Goal: Transaction & Acquisition: Purchase product/service

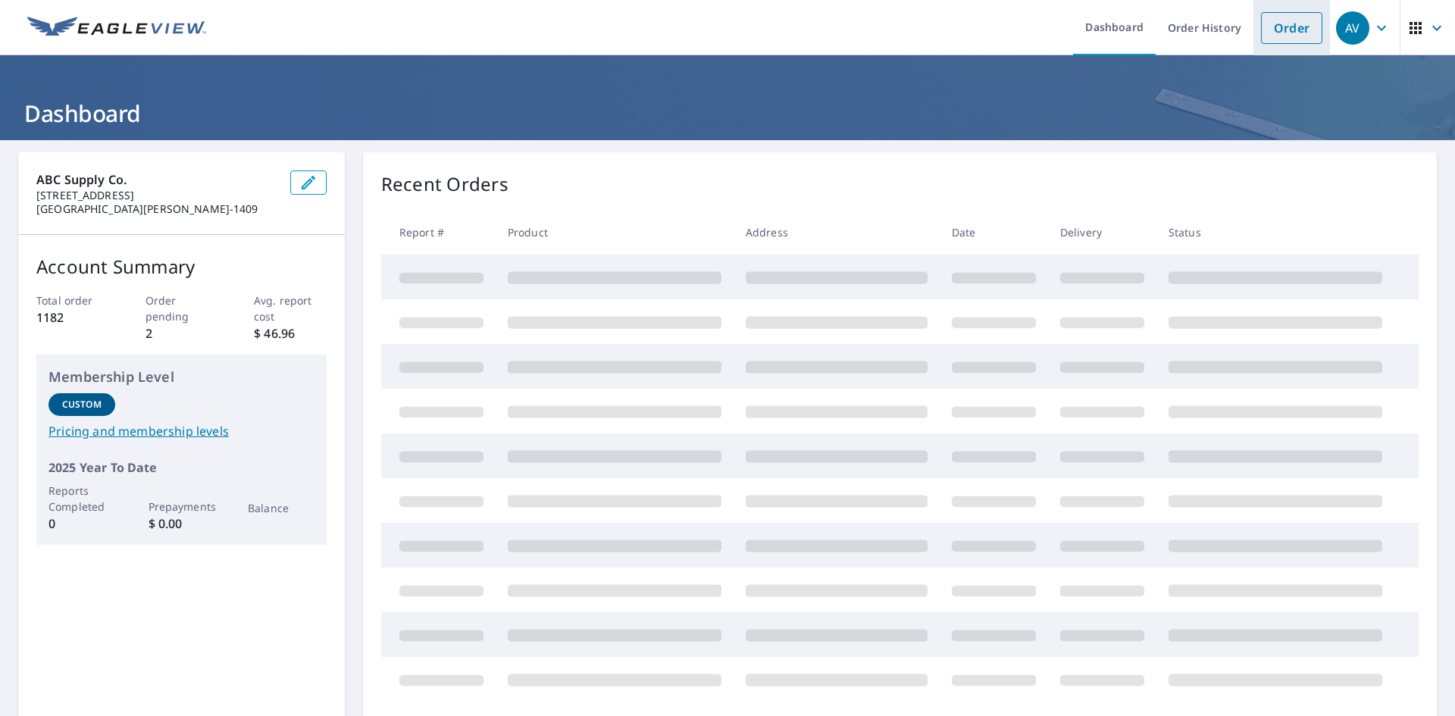
click at [1285, 35] on link "Order" at bounding box center [1291, 28] width 61 height 32
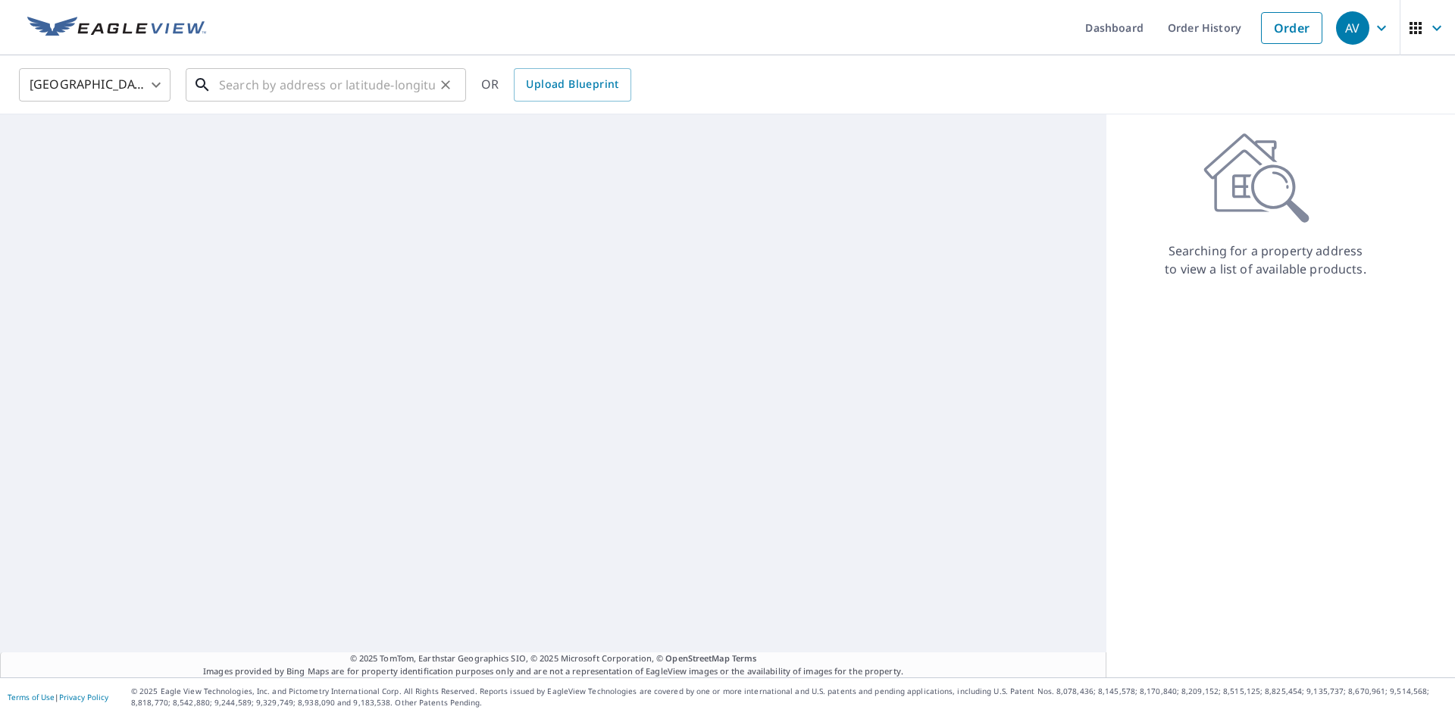
click at [307, 81] on input "text" at bounding box center [327, 85] width 216 height 42
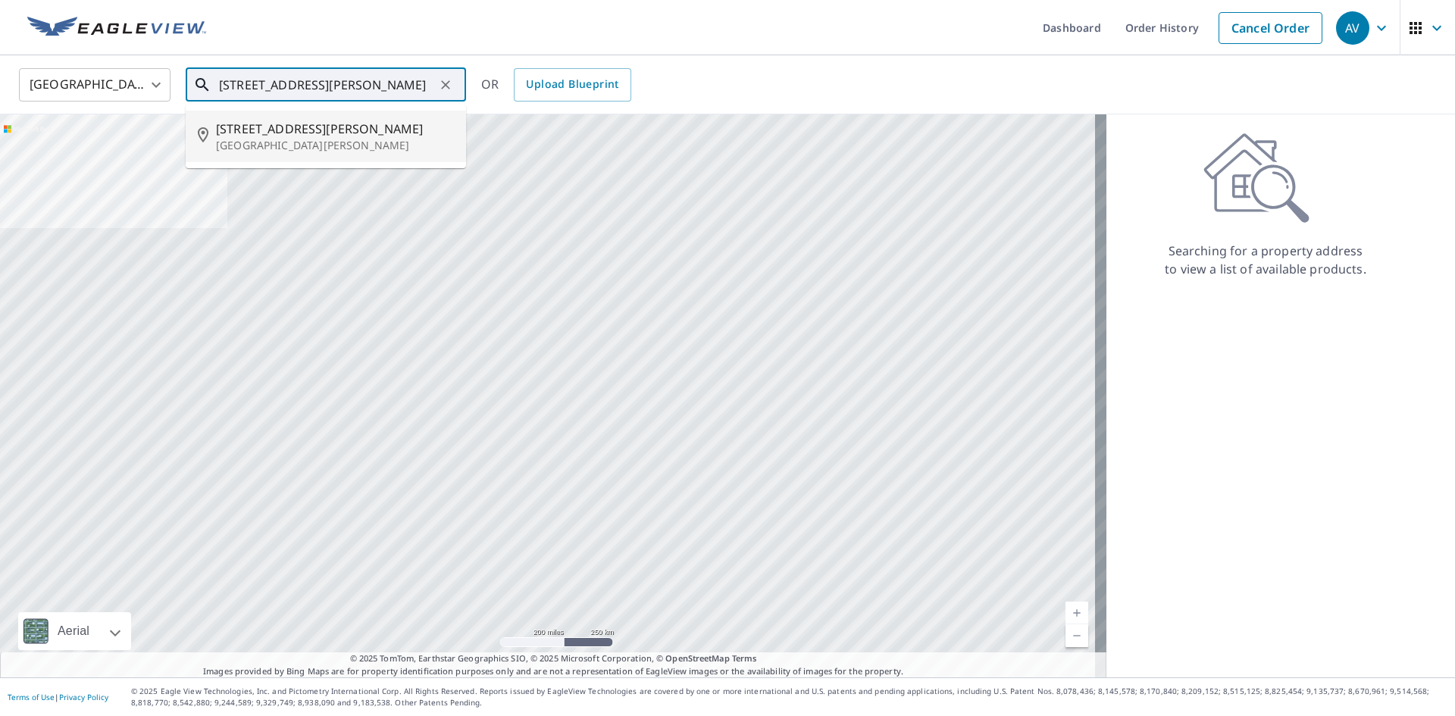
click at [262, 127] on span "[STREET_ADDRESS][PERSON_NAME]" at bounding box center [335, 129] width 238 height 18
type input "[STREET_ADDRESS][PERSON_NAME][PERSON_NAME]"
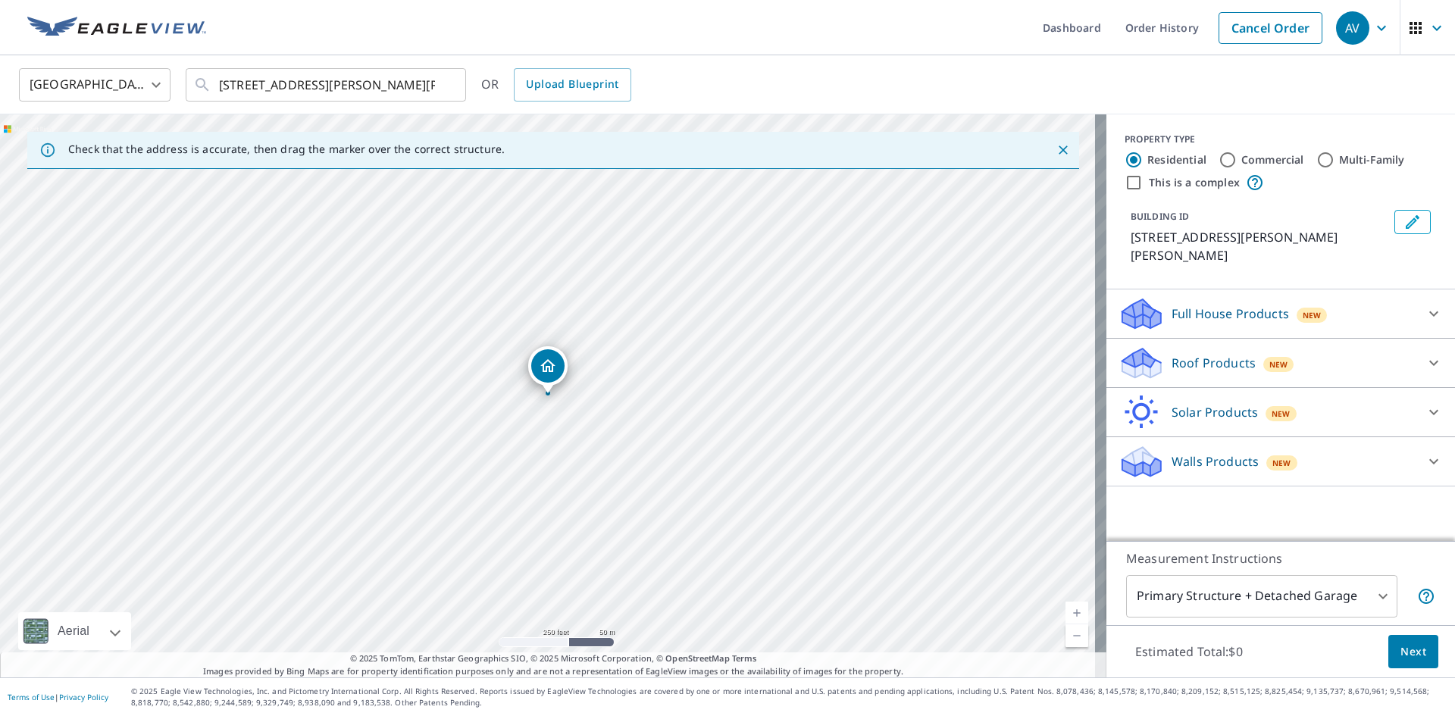
click at [1233, 585] on body "AV AV Dashboard Order History Cancel Order AV United States [GEOGRAPHIC_DATA] ​…" at bounding box center [727, 358] width 1455 height 716
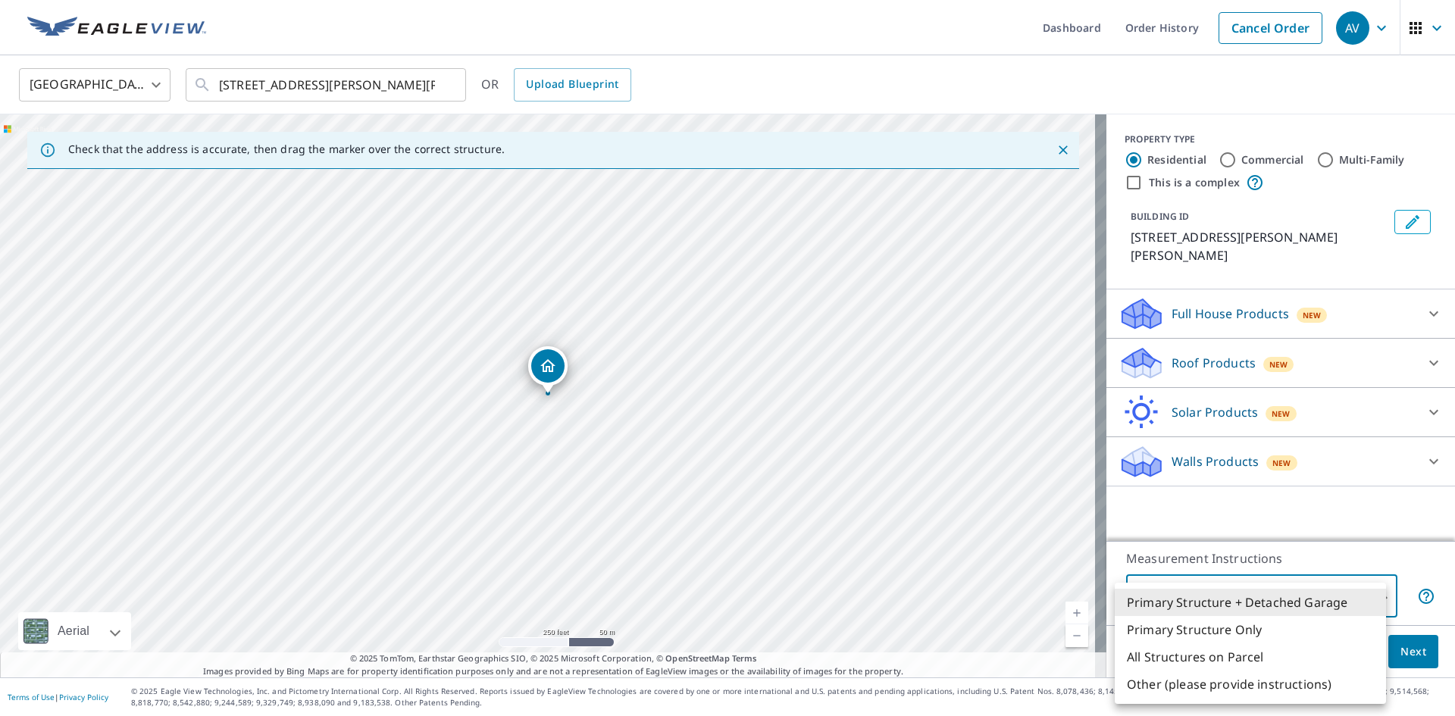
click at [1200, 622] on li "Primary Structure Only" at bounding box center [1249, 629] width 271 height 27
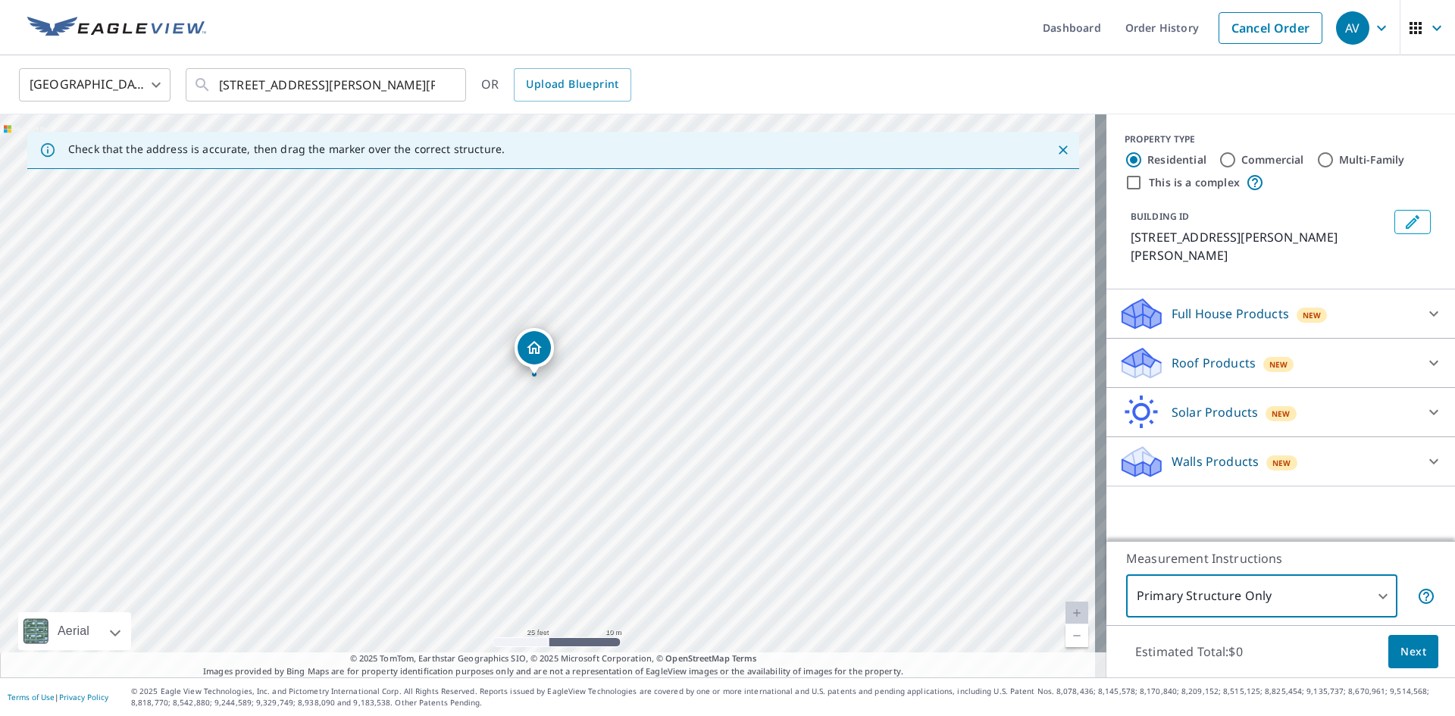
click at [1190, 602] on body "AV AV Dashboard Order History Cancel Order AV United States [GEOGRAPHIC_DATA] ​…" at bounding box center [727, 358] width 1455 height 716
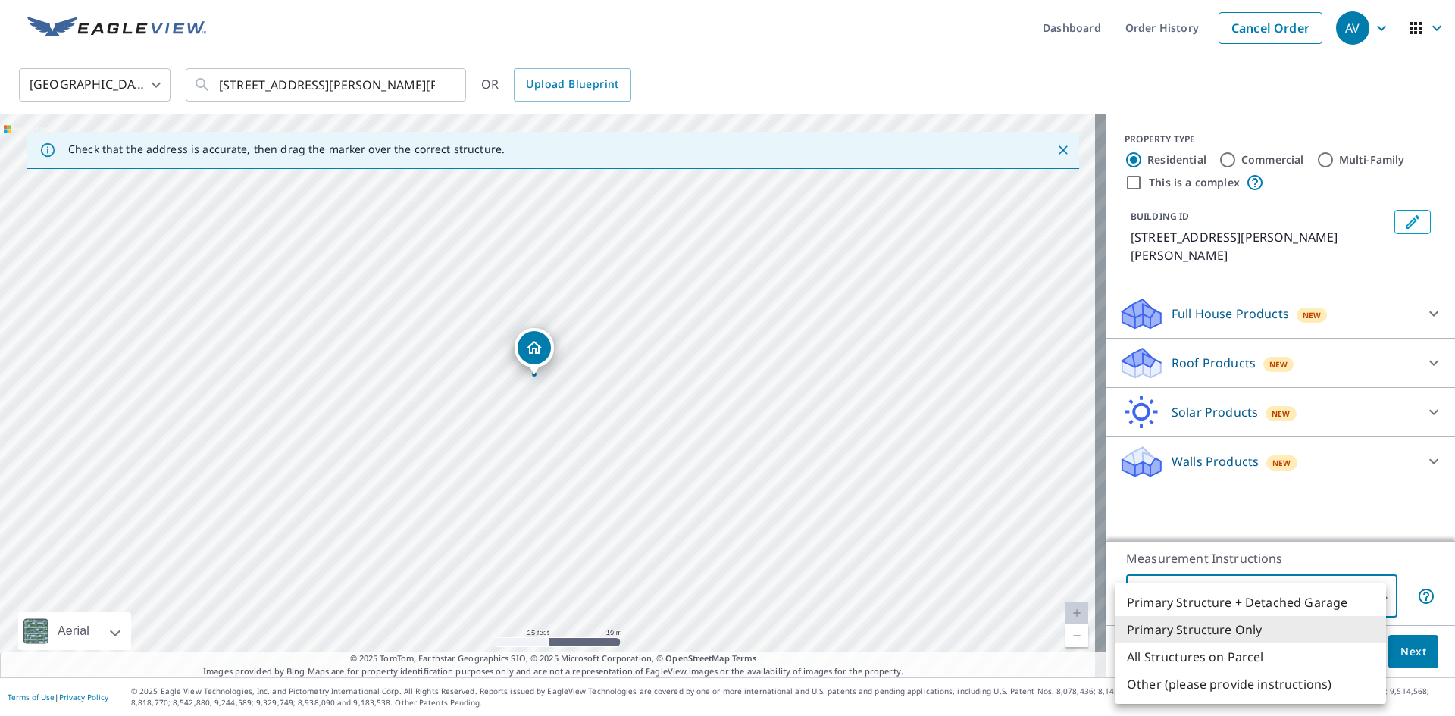
click at [1200, 608] on li "Primary Structure + Detached Garage" at bounding box center [1249, 602] width 271 height 27
type input "1"
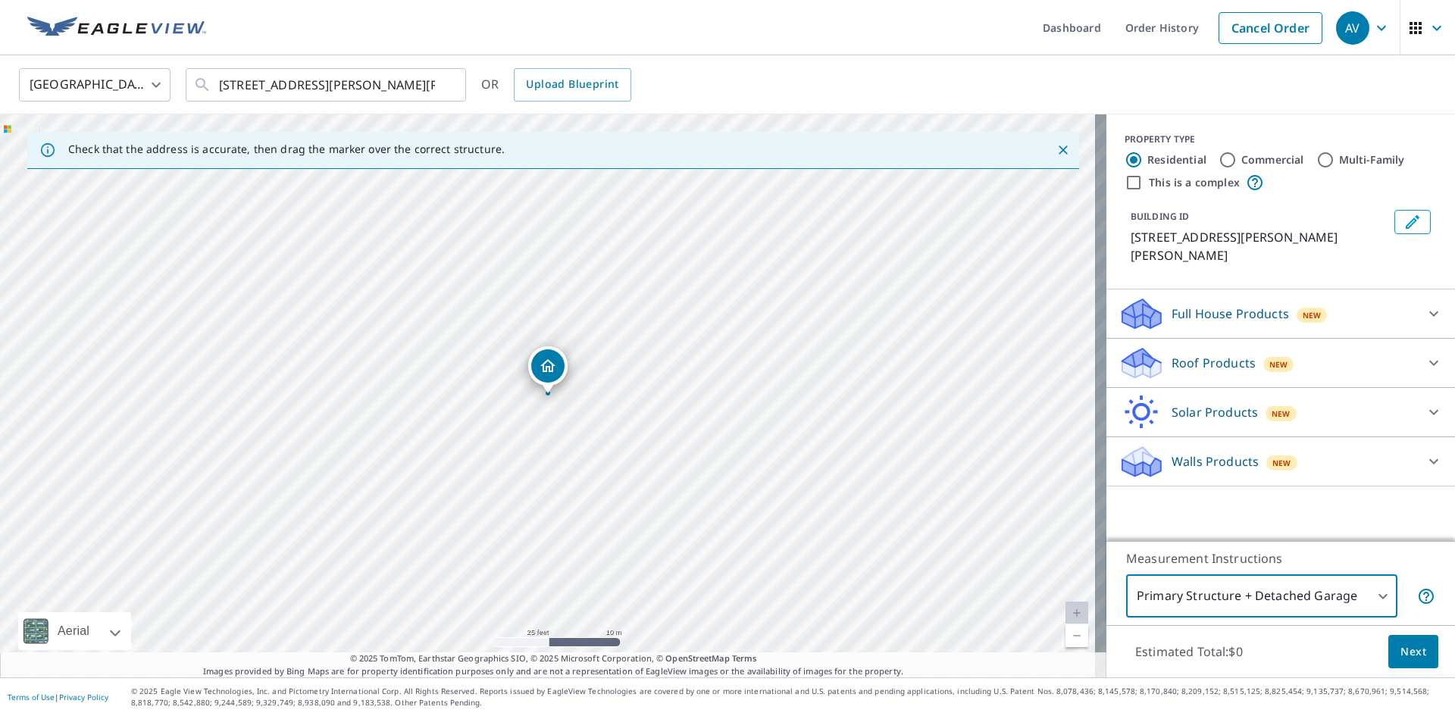
click at [1409, 652] on span "Next" at bounding box center [1413, 651] width 26 height 19
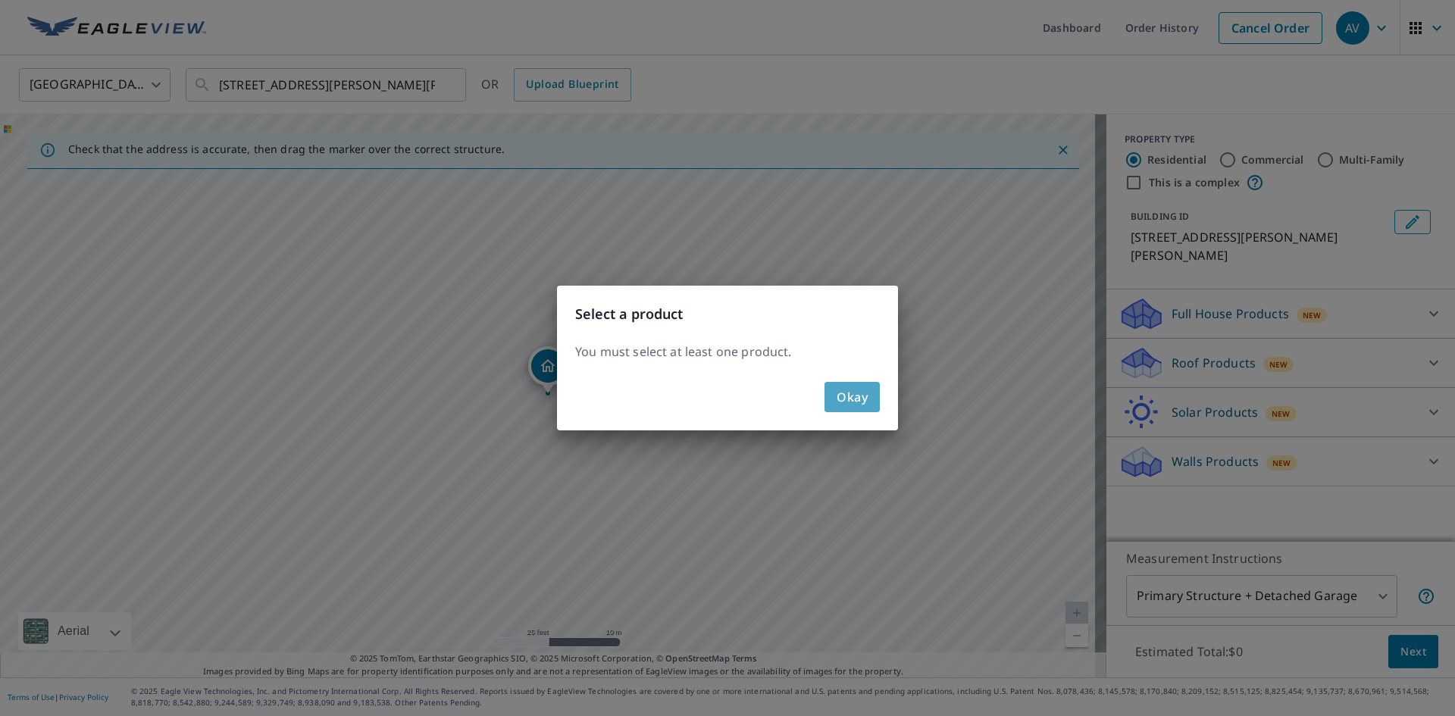
click at [860, 408] on button "Okay" at bounding box center [851, 397] width 55 height 30
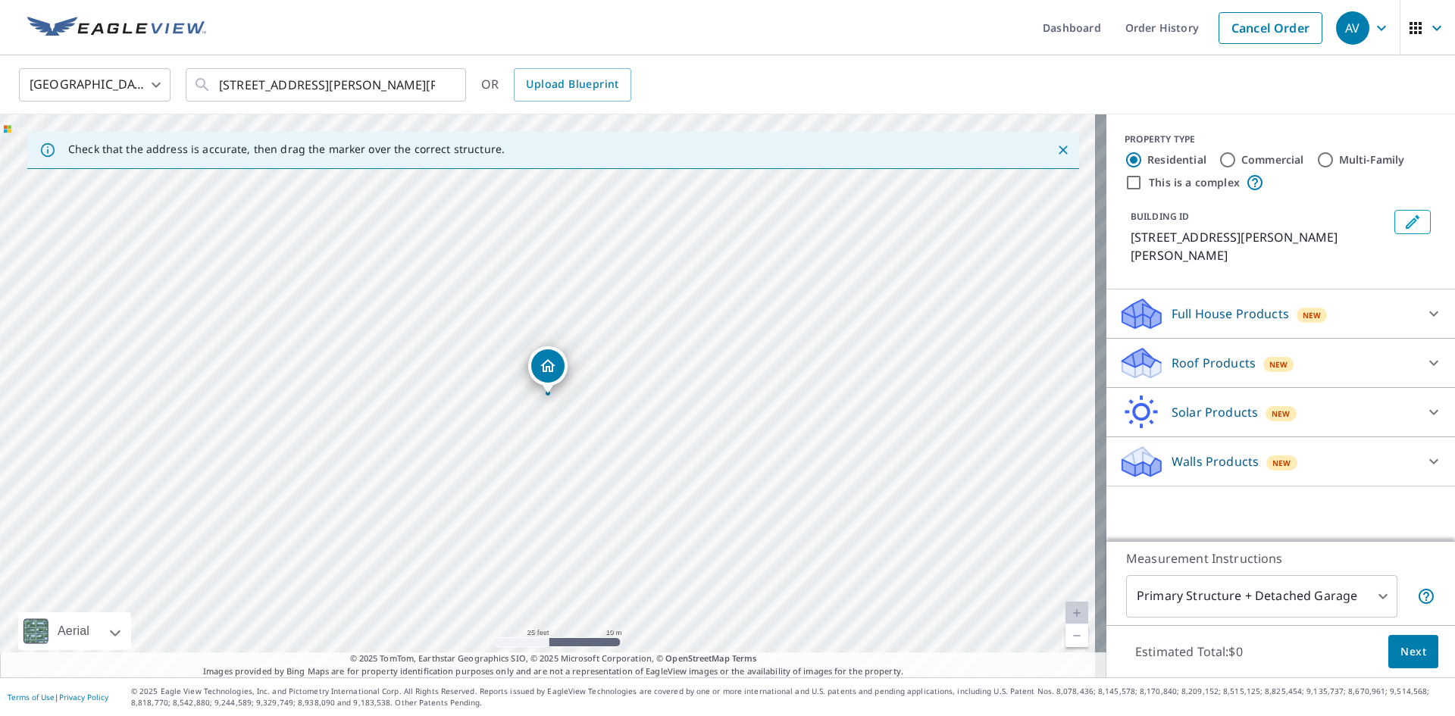
click at [1240, 354] on p "Roof Products" at bounding box center [1213, 363] width 84 height 18
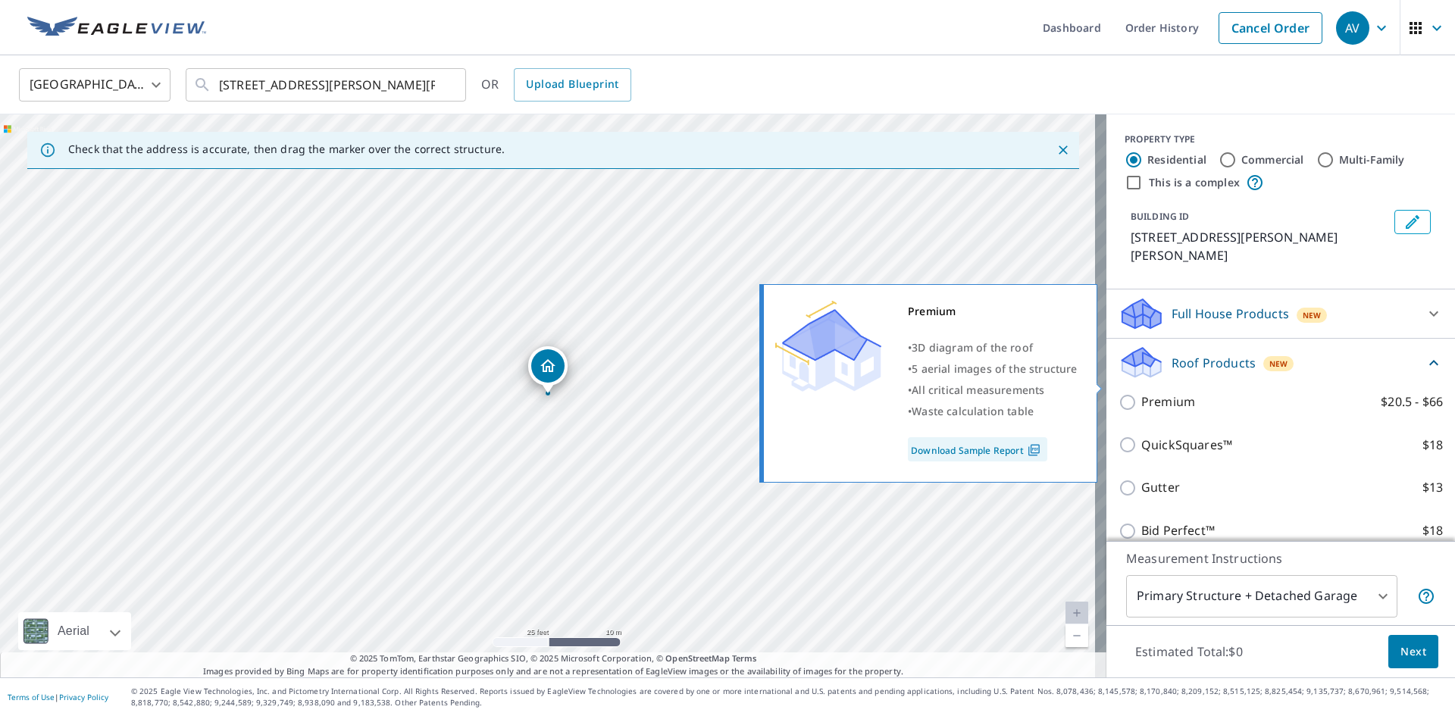
click at [1118, 393] on input "Premium $20.5 - $66" at bounding box center [1129, 402] width 23 height 18
checkbox input "true"
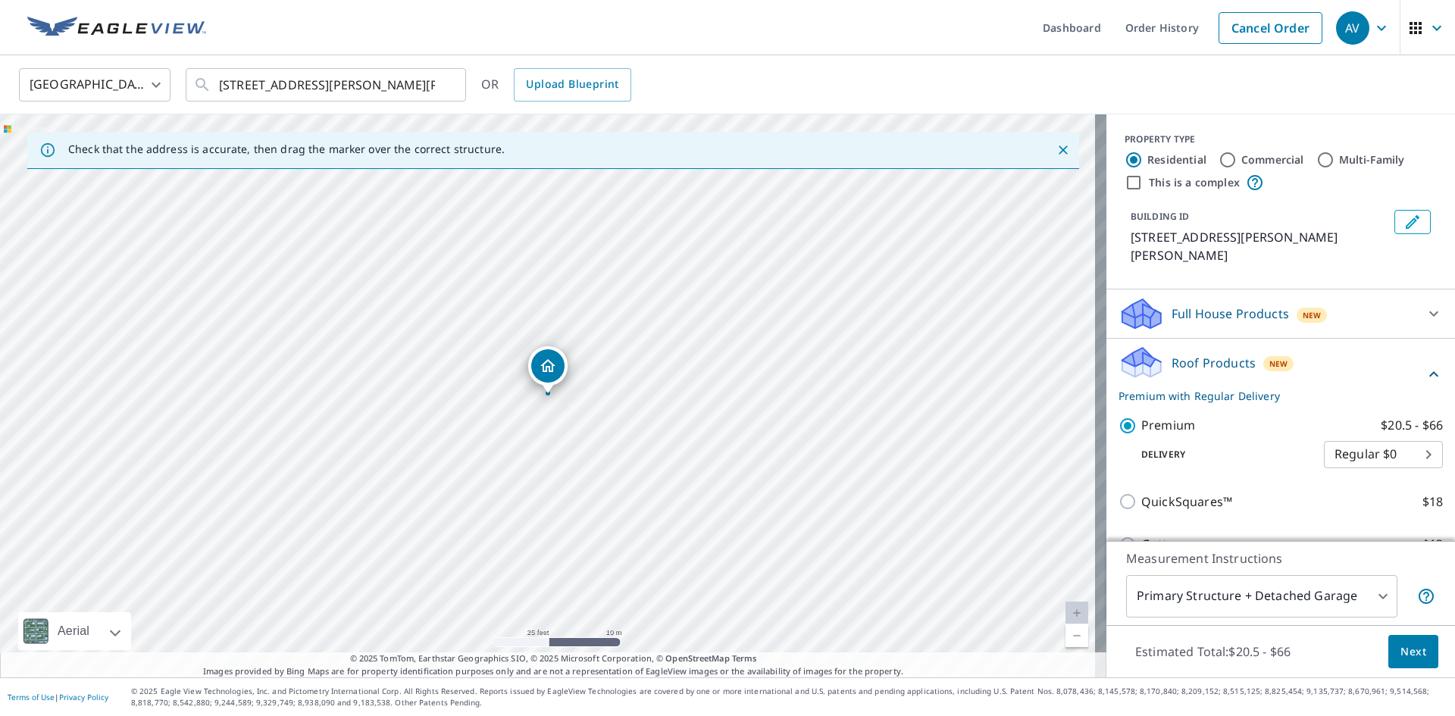
click at [1388, 647] on button "Next" at bounding box center [1413, 652] width 50 height 34
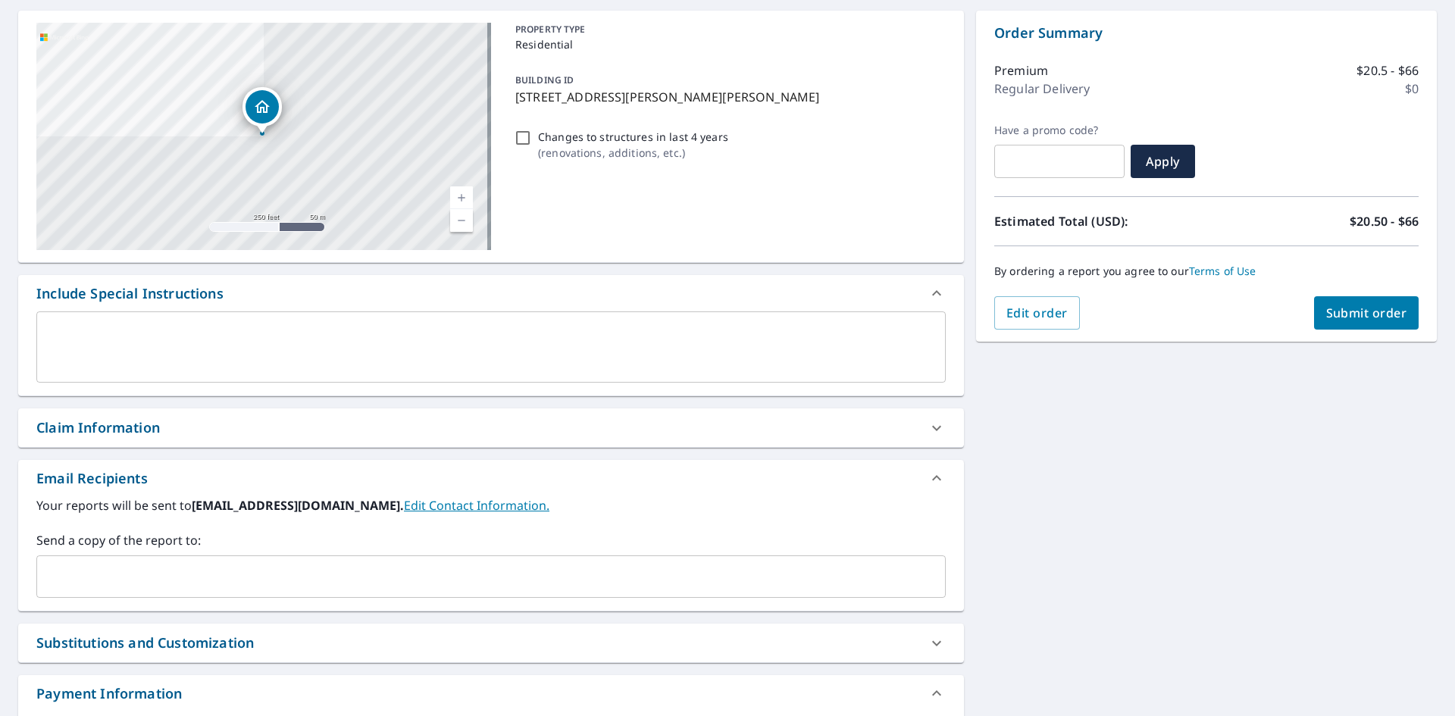
scroll to position [152, 0]
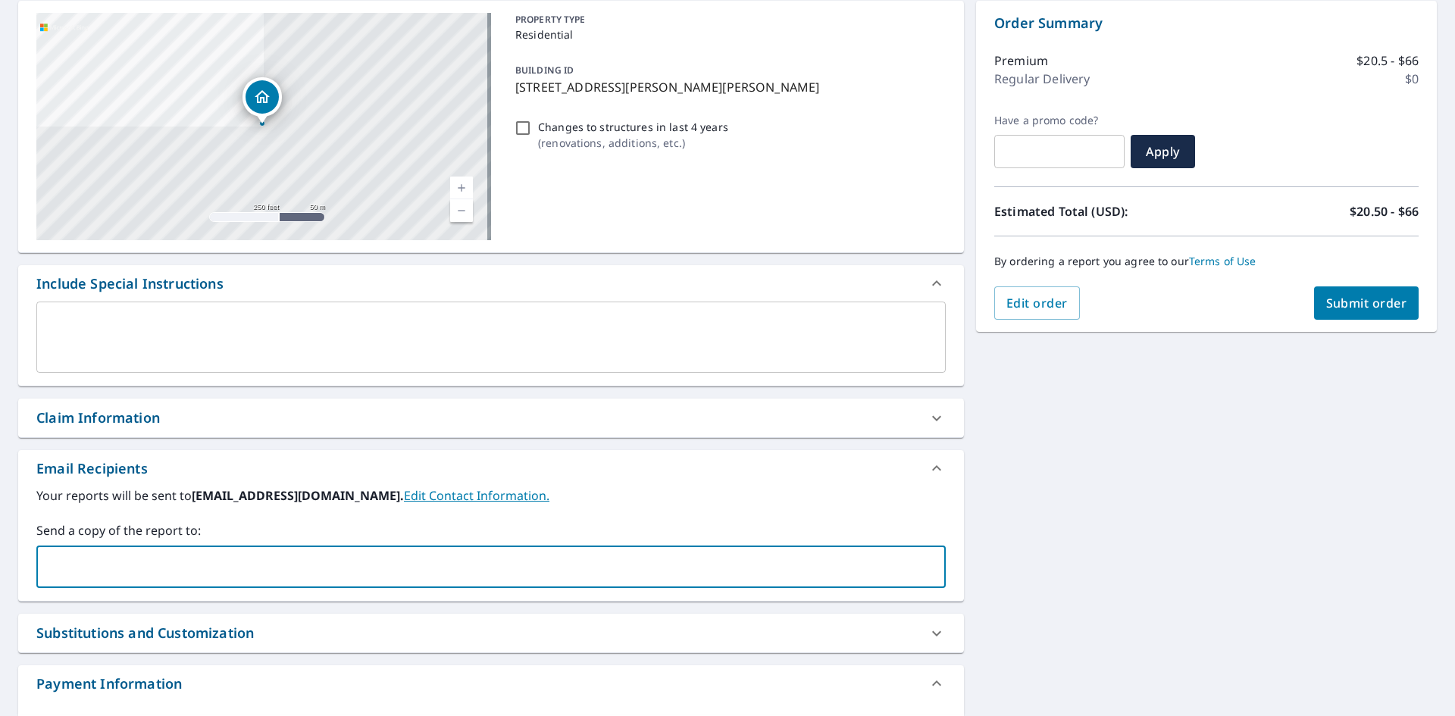
click at [105, 562] on input "text" at bounding box center [479, 566] width 873 height 29
type input "[PERSON_NAME][EMAIL_ADDRESS][PERSON_NAME][DOMAIN_NAME]"
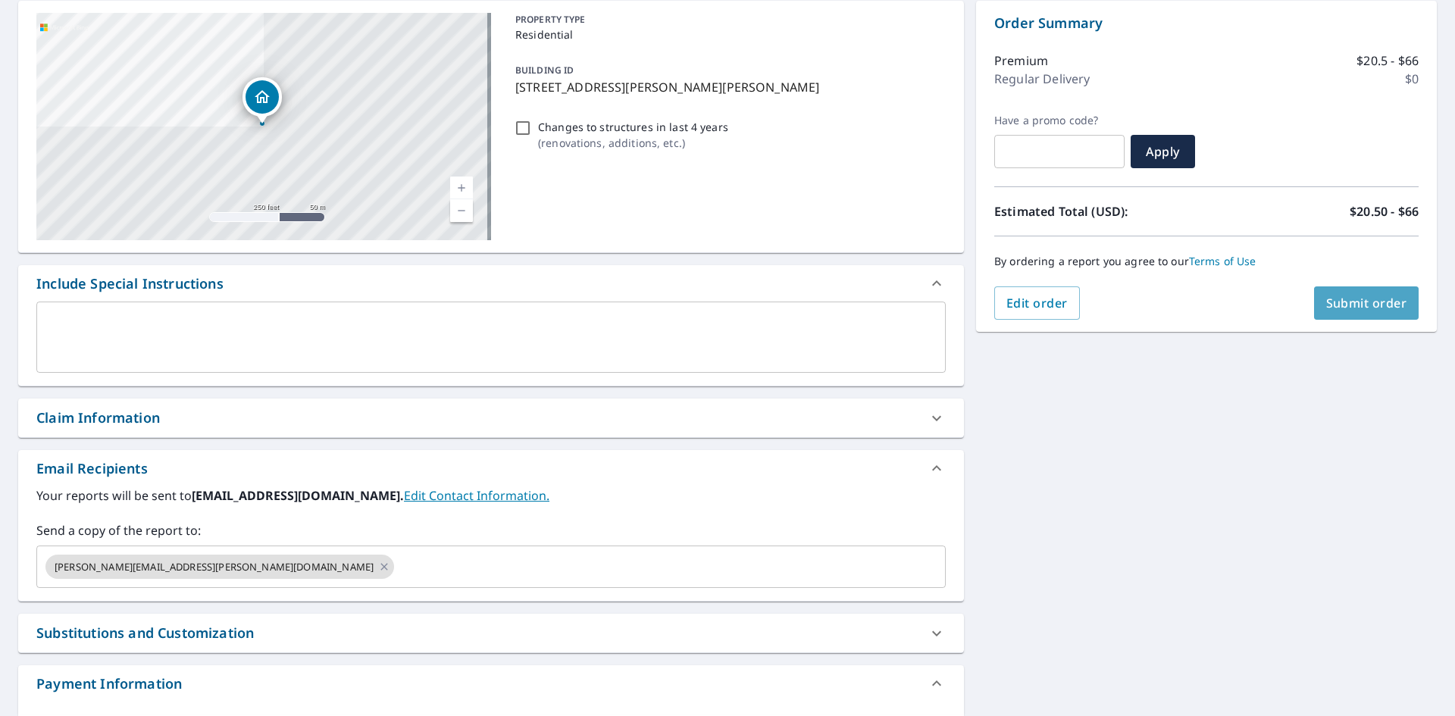
click at [1378, 304] on span "Submit order" at bounding box center [1366, 303] width 81 height 17
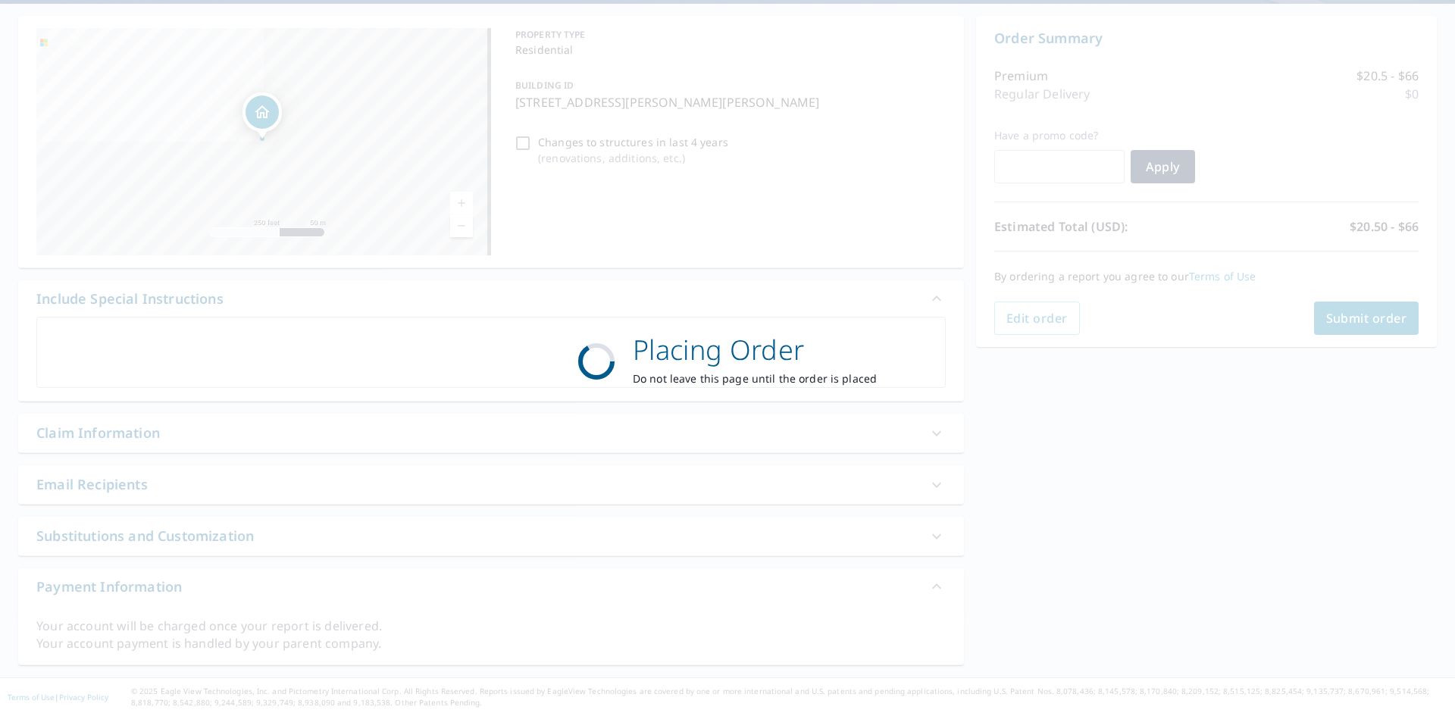
scroll to position [136, 0]
